Goal: Find specific page/section: Find specific page/section

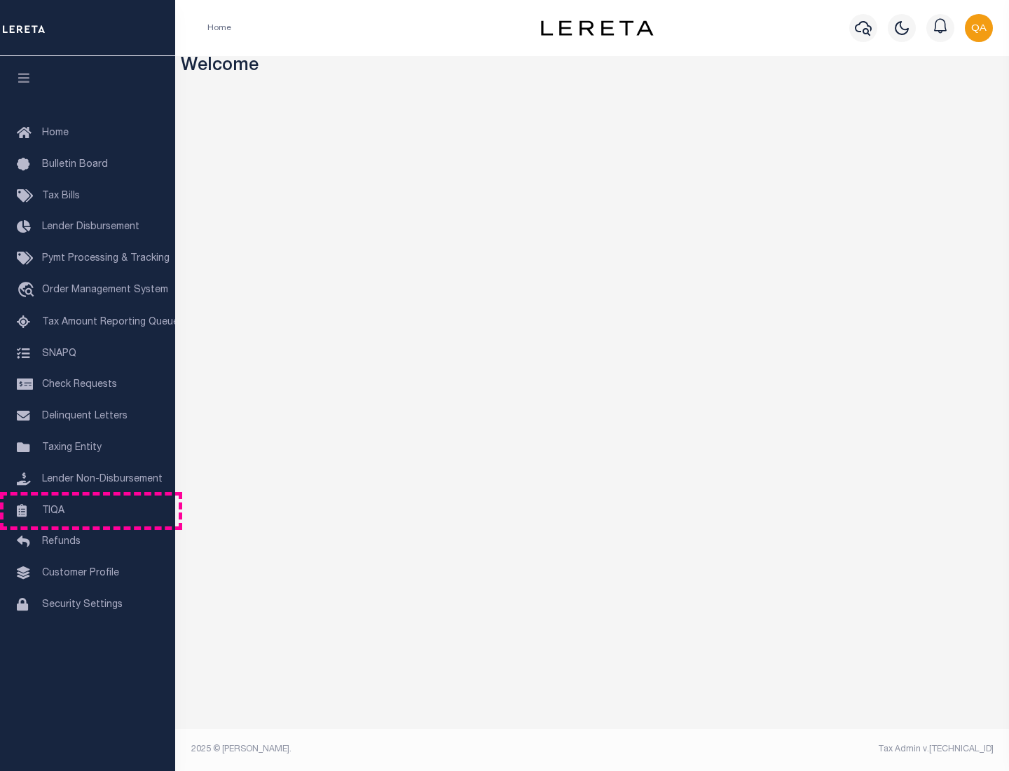
click at [88, 510] on link "TIQA" at bounding box center [87, 511] width 175 height 32
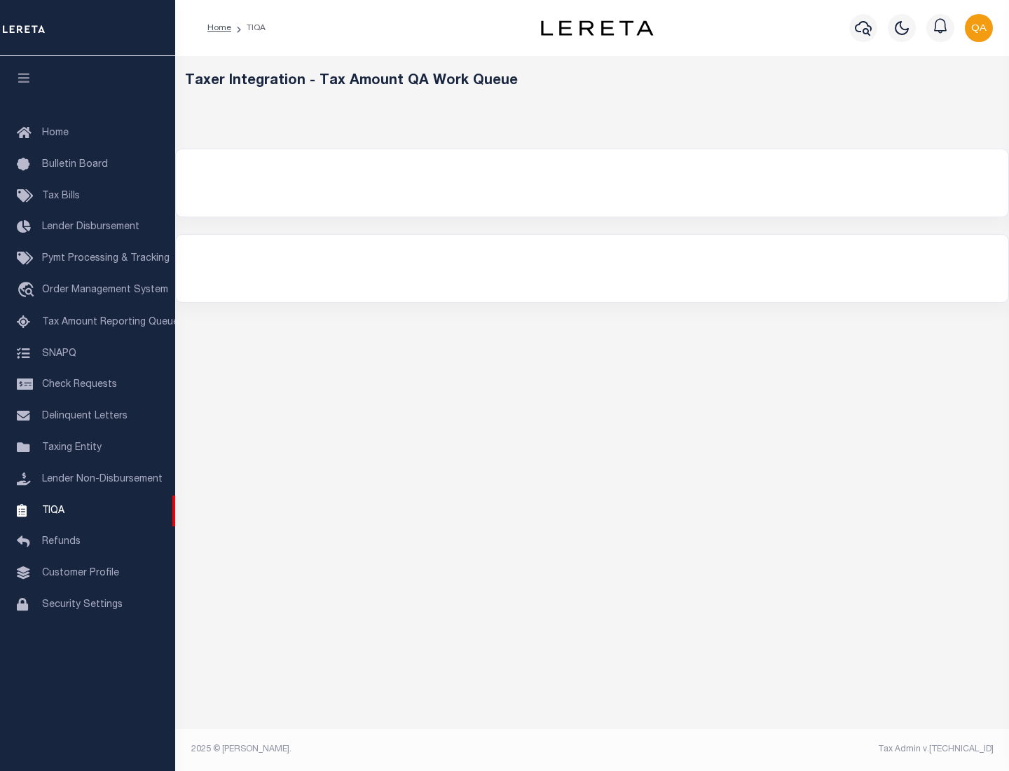
select select "200"
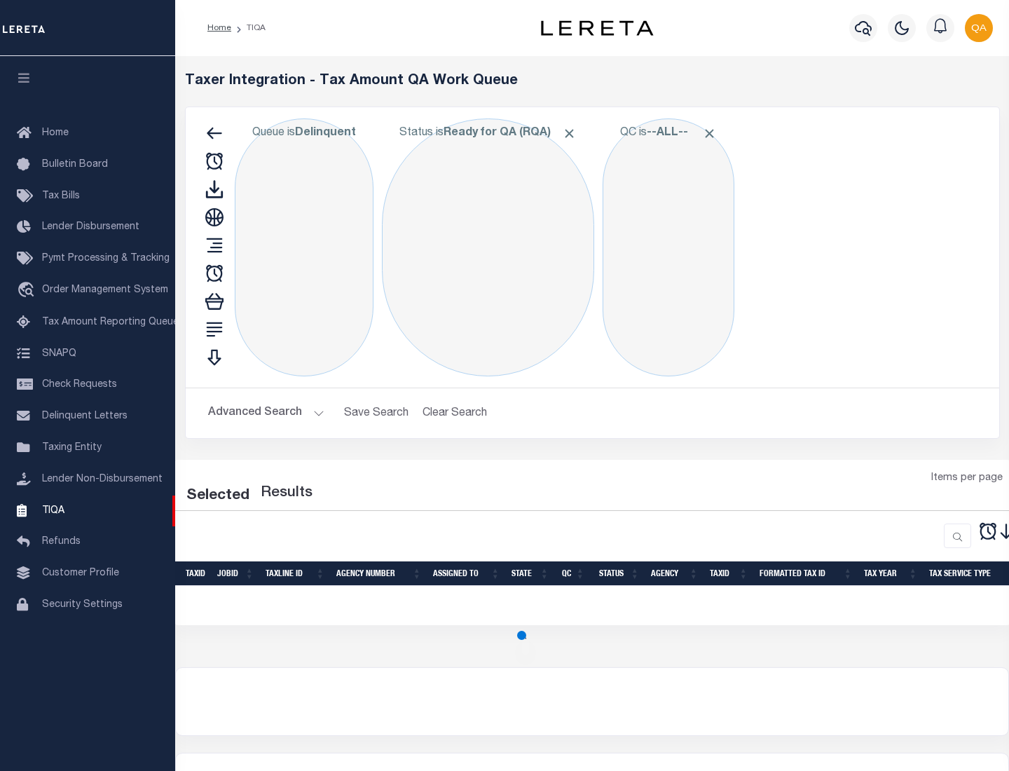
select select "200"
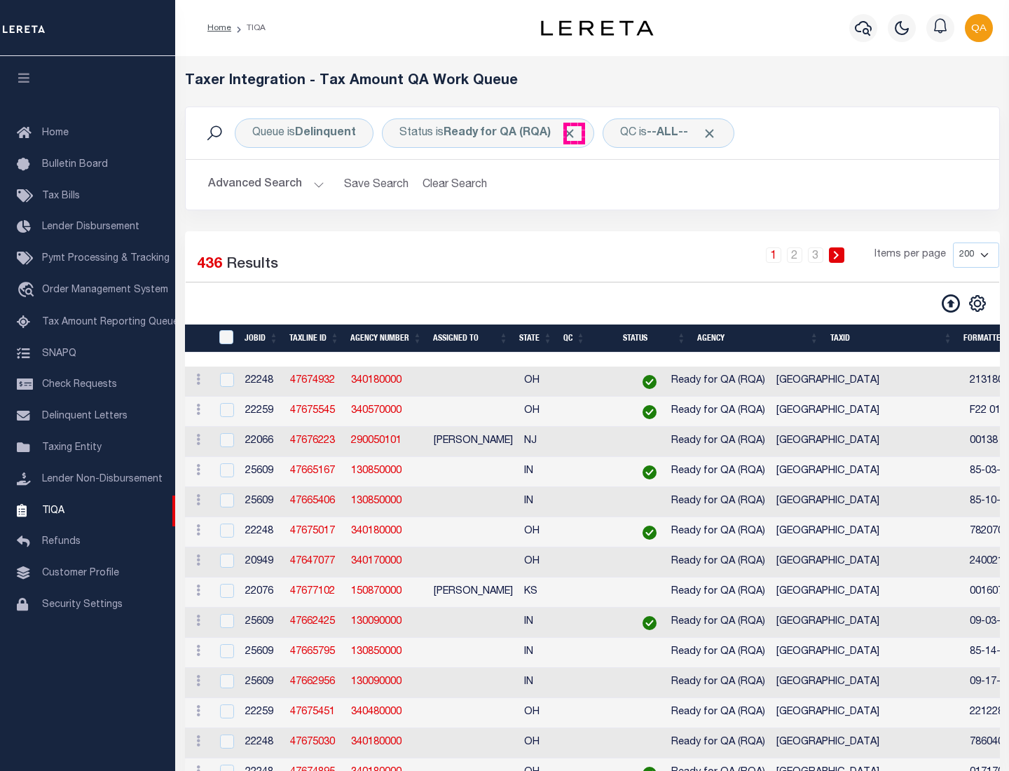
click at [574, 133] on span "Click to Remove" at bounding box center [569, 133] width 15 height 15
